Goal: Task Accomplishment & Management: Use online tool/utility

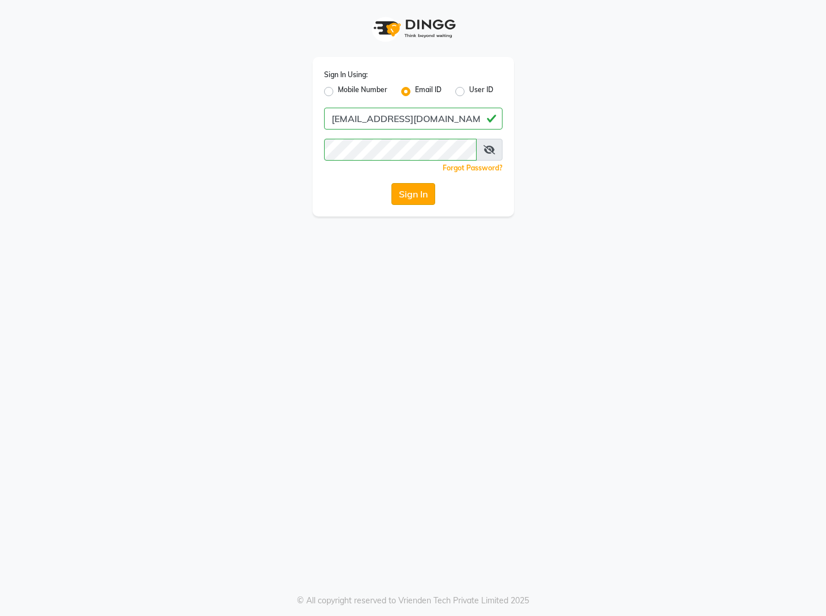
click at [407, 196] on button "Sign In" at bounding box center [413, 194] width 44 height 22
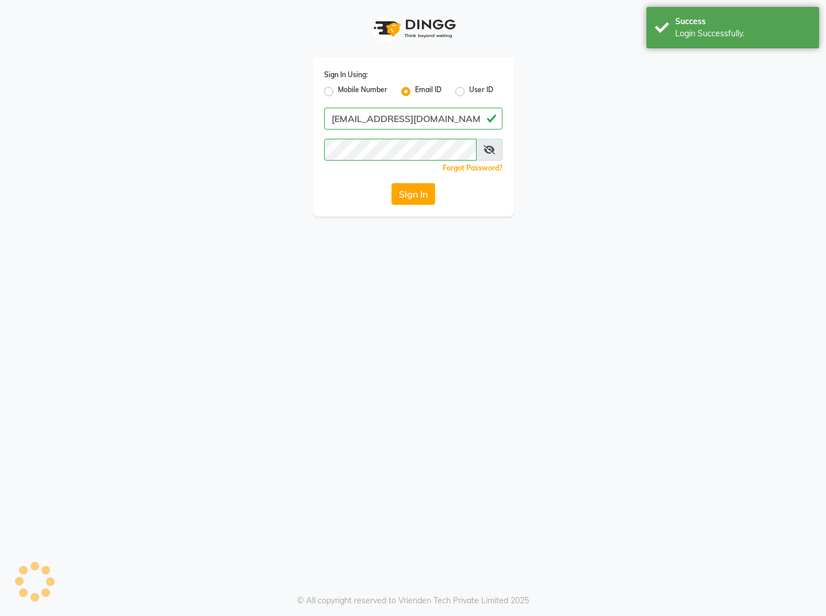
select select "service"
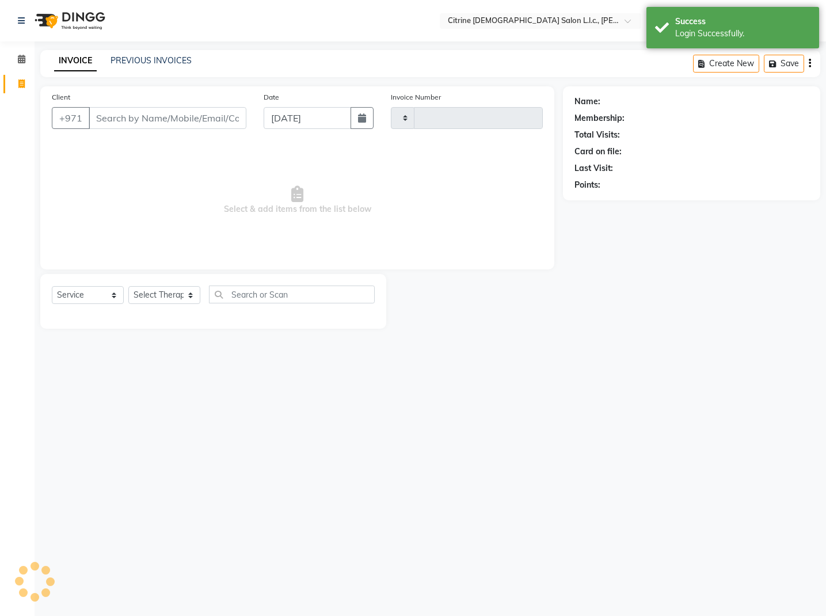
type input "0498"
select select "en"
select select "7896"
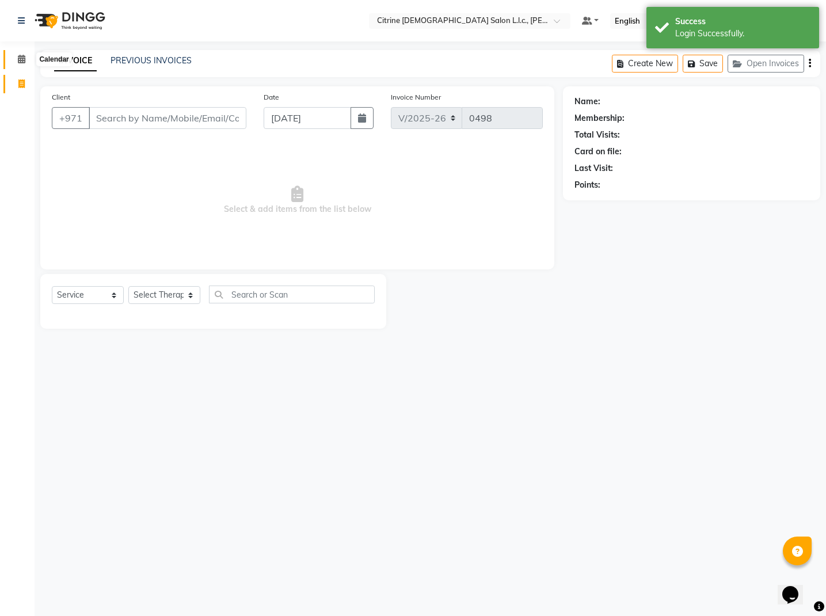
click at [24, 62] on icon at bounding box center [21, 59] width 7 height 9
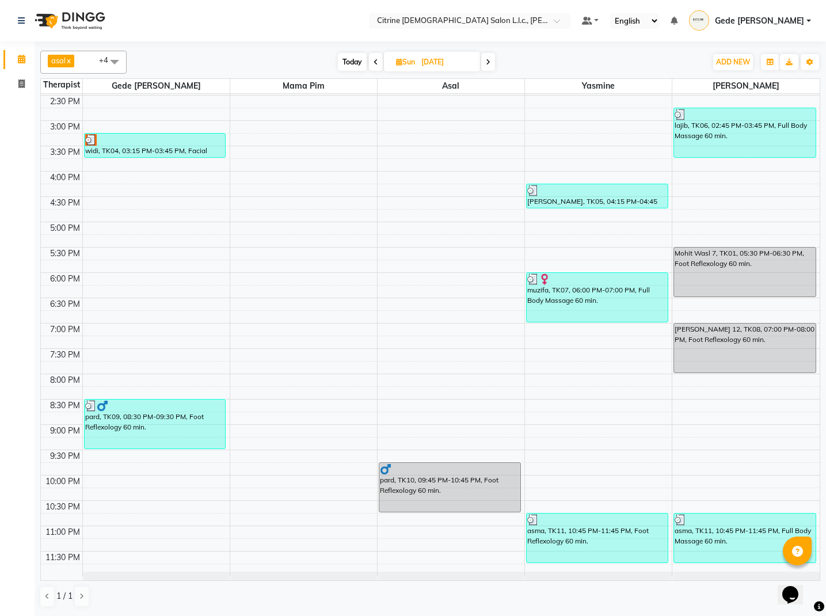
scroll to position [732, 0]
click at [347, 60] on span "Today" at bounding box center [352, 62] width 29 height 18
type input "[DATE]"
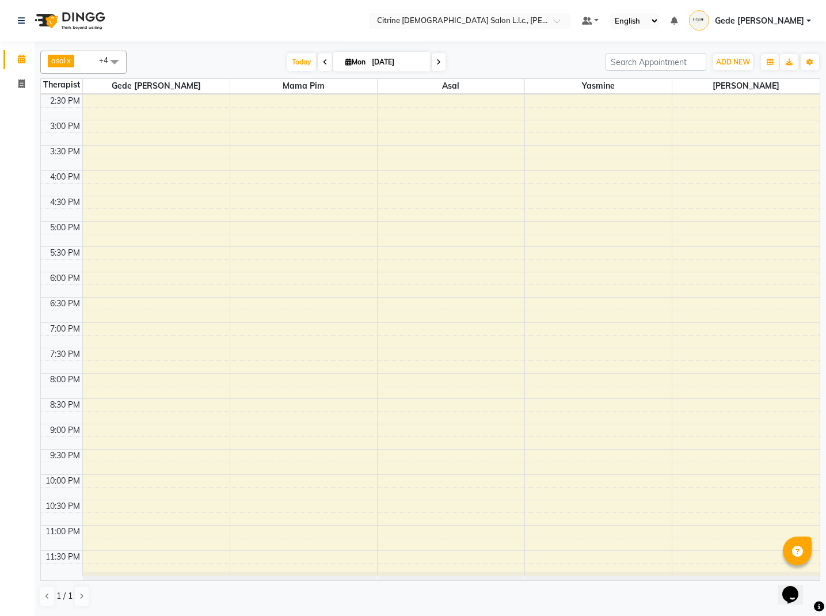
scroll to position [0, 0]
